Goal: Find specific page/section: Find specific page/section

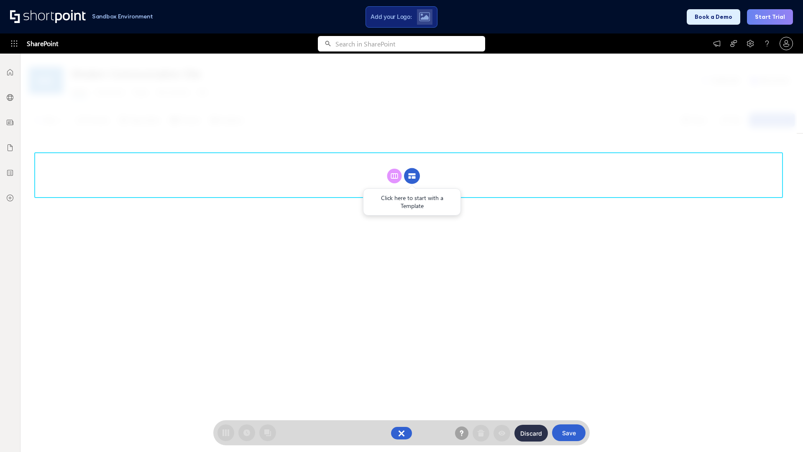
click at [412, 176] on circle at bounding box center [412, 176] width 16 height 16
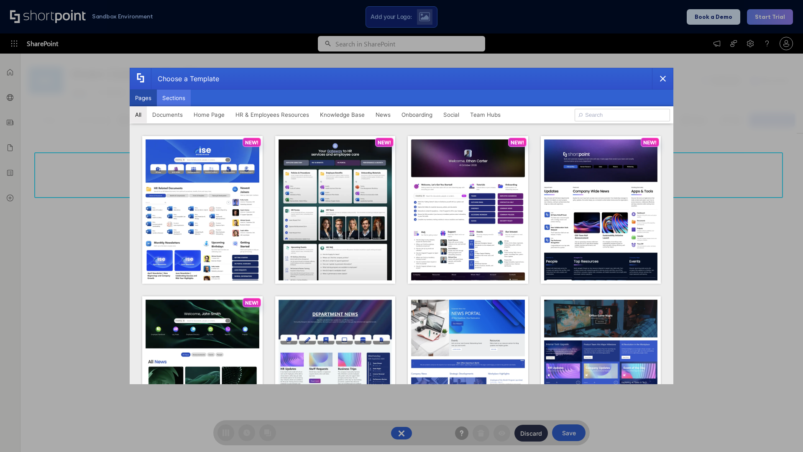
click at [174, 98] on button "Sections" at bounding box center [174, 98] width 34 height 17
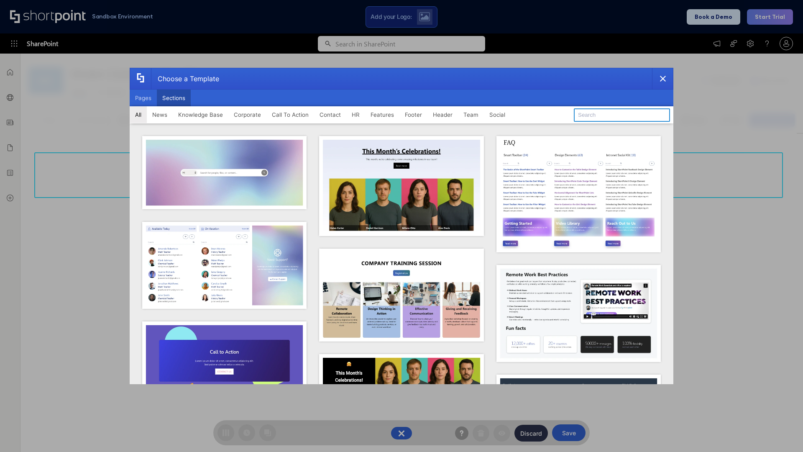
type input "News Kit 2"
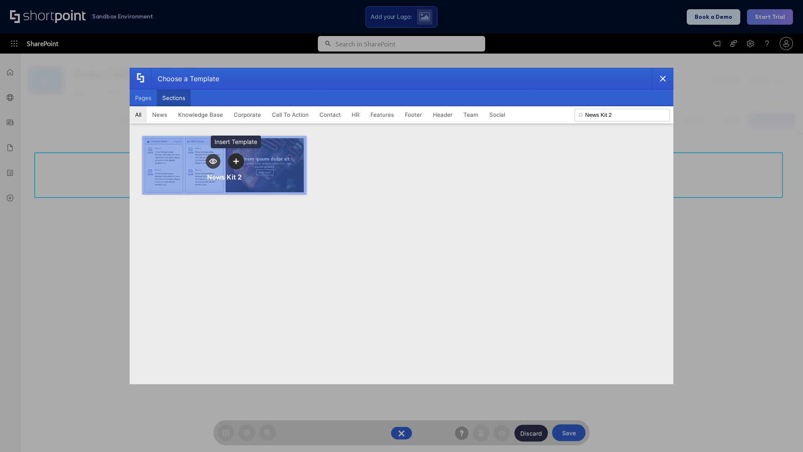
click at [236, 161] on icon "template selector" at bounding box center [236, 161] width 6 height 6
